Goal: Task Accomplishment & Management: Use online tool/utility

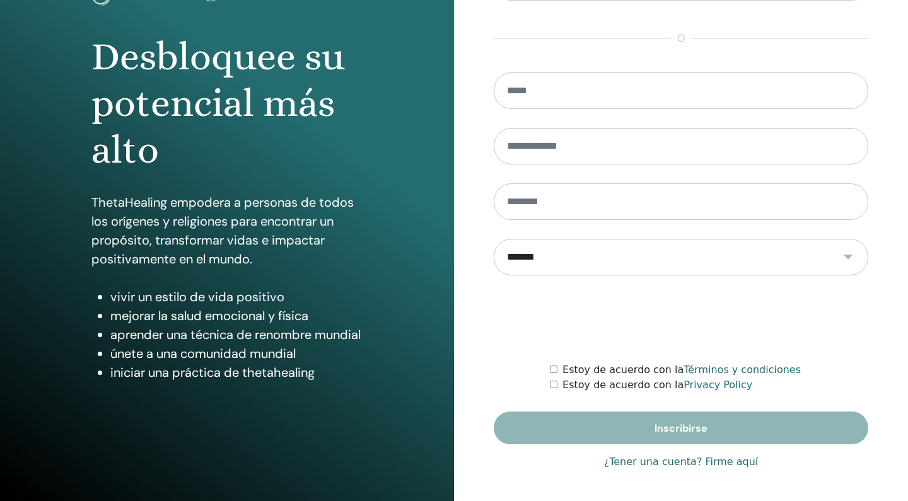
scroll to position [104, 0]
click at [723, 465] on link "¿Tener una cuenta? Firme aquí" at bounding box center [681, 462] width 154 height 15
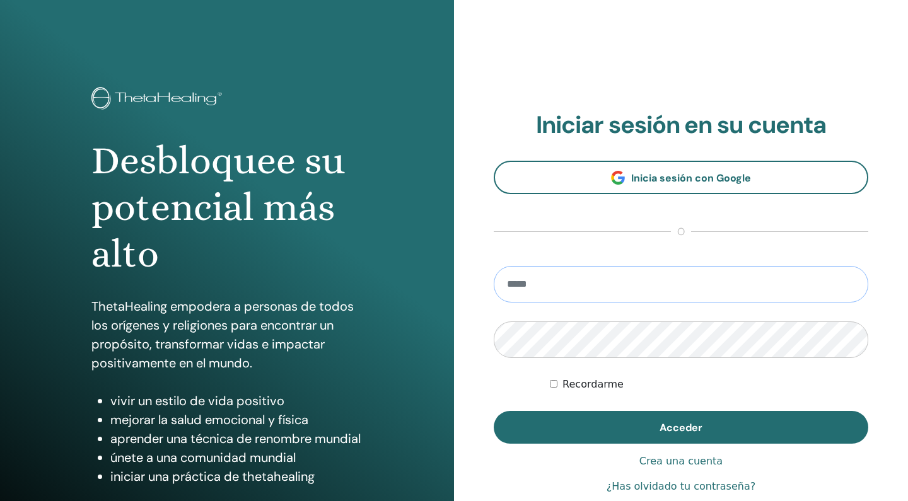
click at [542, 278] on input "email" at bounding box center [681, 284] width 374 height 37
type input "**********"
click at [681, 427] on button "Acceder" at bounding box center [681, 427] width 374 height 33
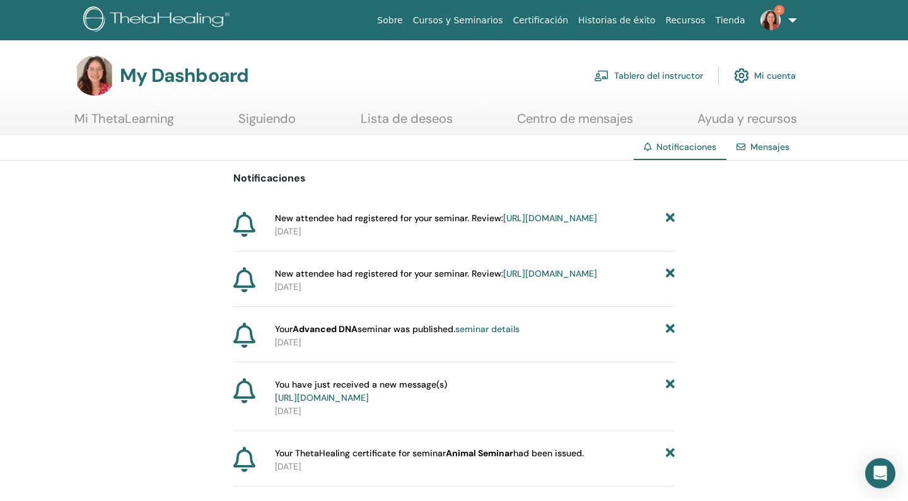
click at [659, 73] on link "Tablero del instructor" at bounding box center [648, 76] width 109 height 28
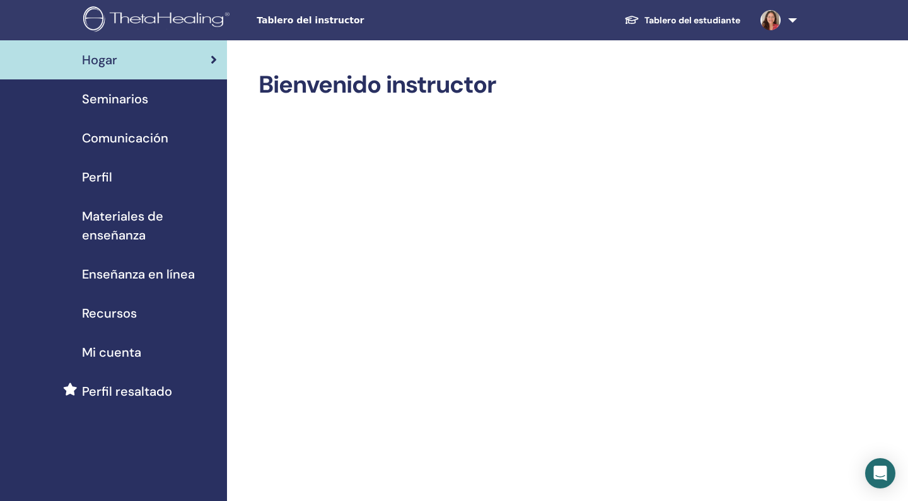
click at [139, 101] on span "Seminarios" at bounding box center [115, 99] width 66 height 19
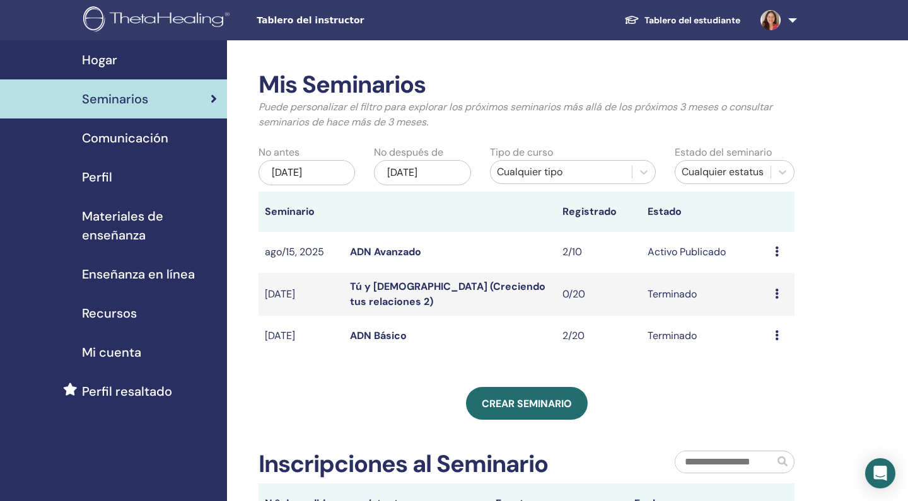
click at [378, 253] on link "ADN Avanzado" at bounding box center [385, 251] width 71 height 13
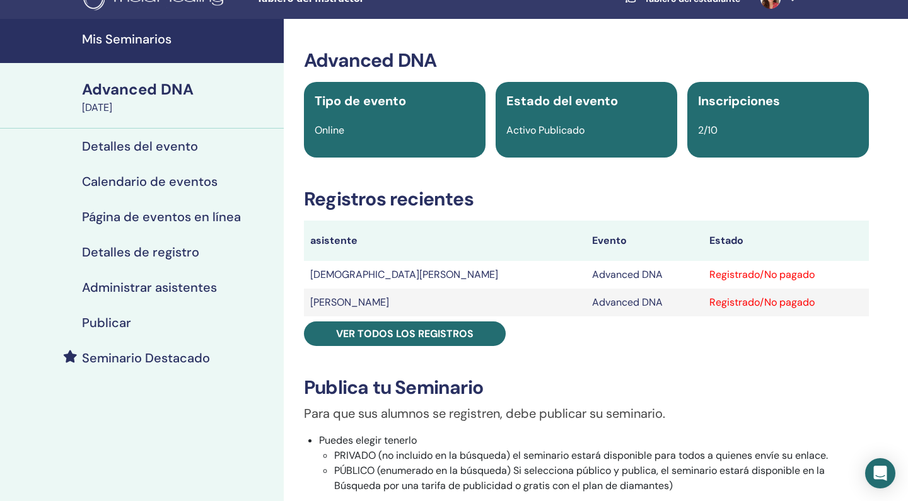
scroll to position [42, 0]
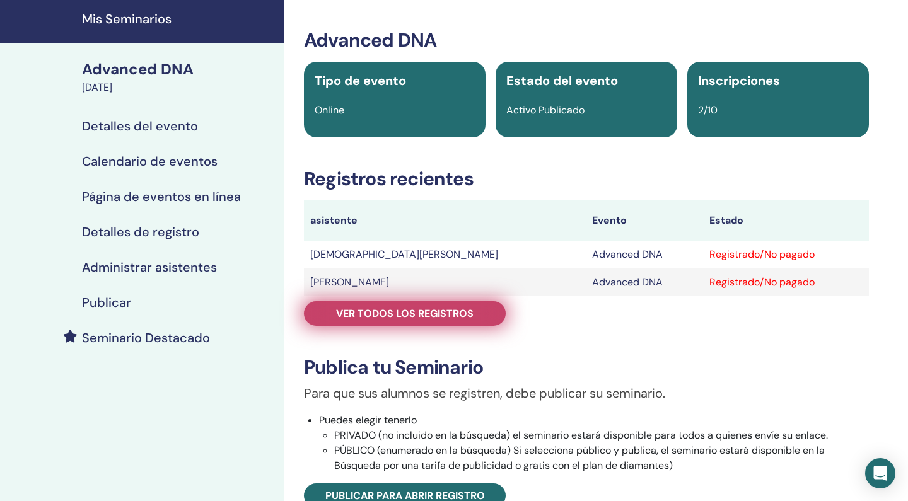
click at [416, 315] on span "Ver todos los registros" at bounding box center [404, 313] width 137 height 13
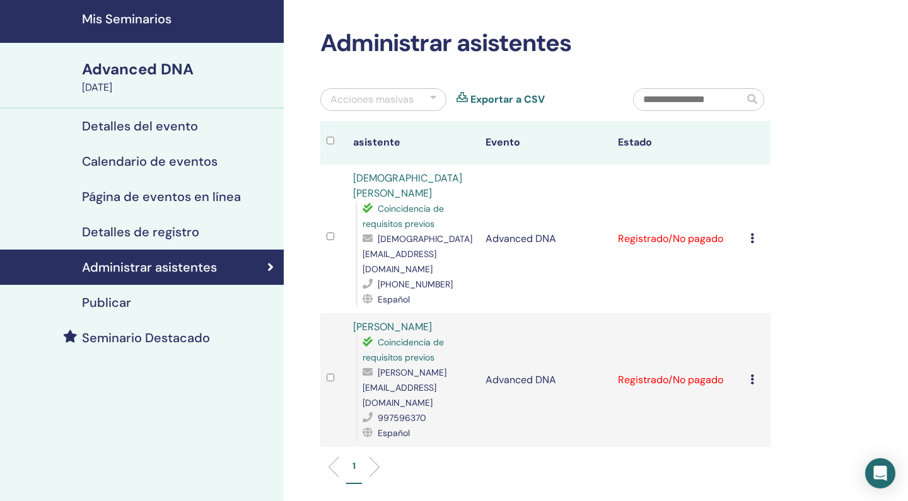
click at [426, 98] on div "Acciones masivas" at bounding box center [383, 99] width 126 height 23
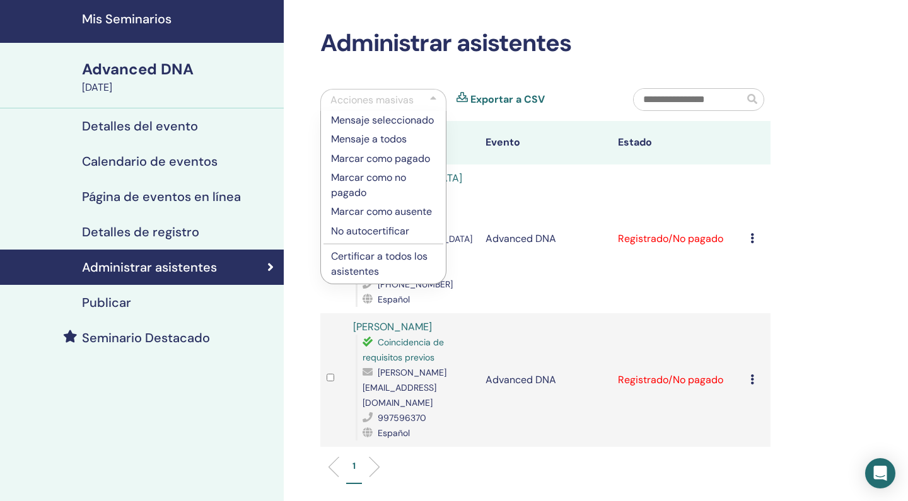
click at [371, 265] on p "Certificar a todos los asistentes" at bounding box center [383, 264] width 105 height 30
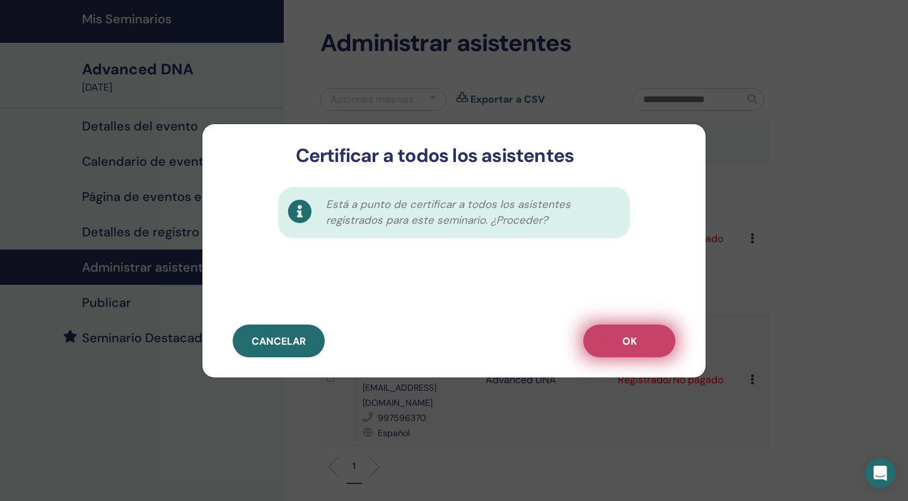
click at [636, 329] on button "OK" at bounding box center [629, 341] width 92 height 33
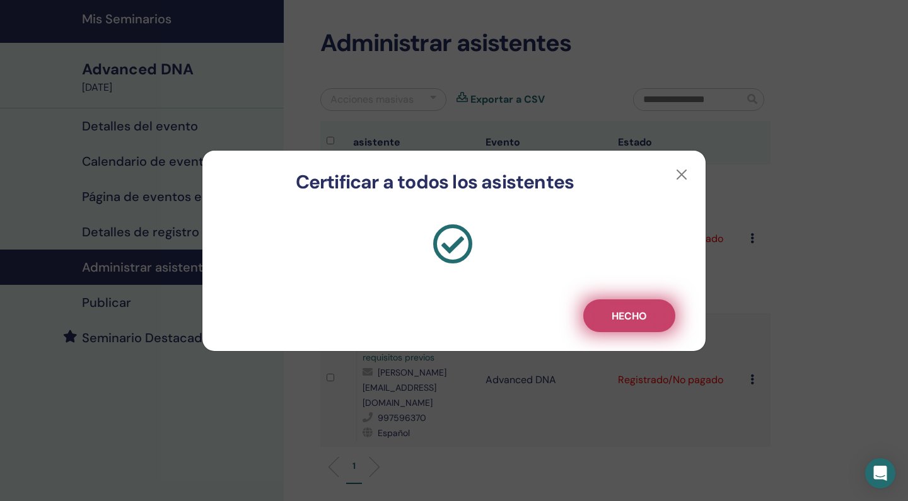
click at [623, 307] on button "Hecho" at bounding box center [629, 315] width 92 height 33
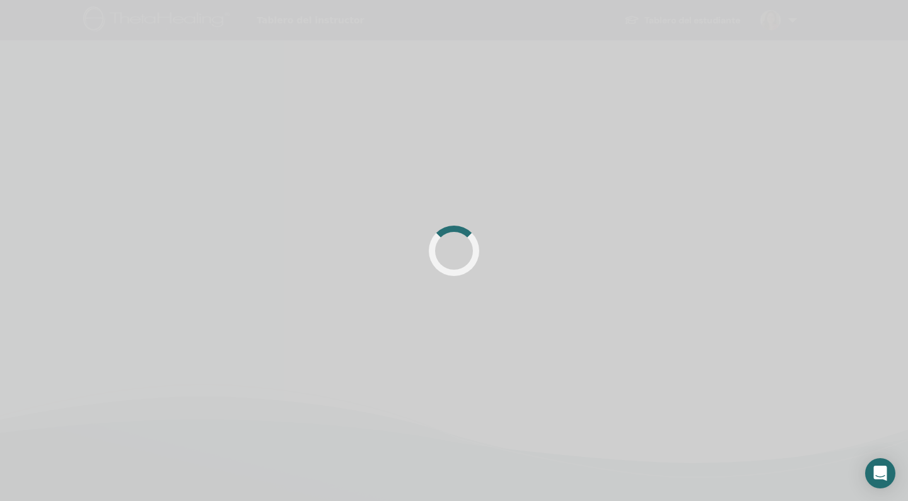
scroll to position [42, 0]
